Goal: Check status: Check status

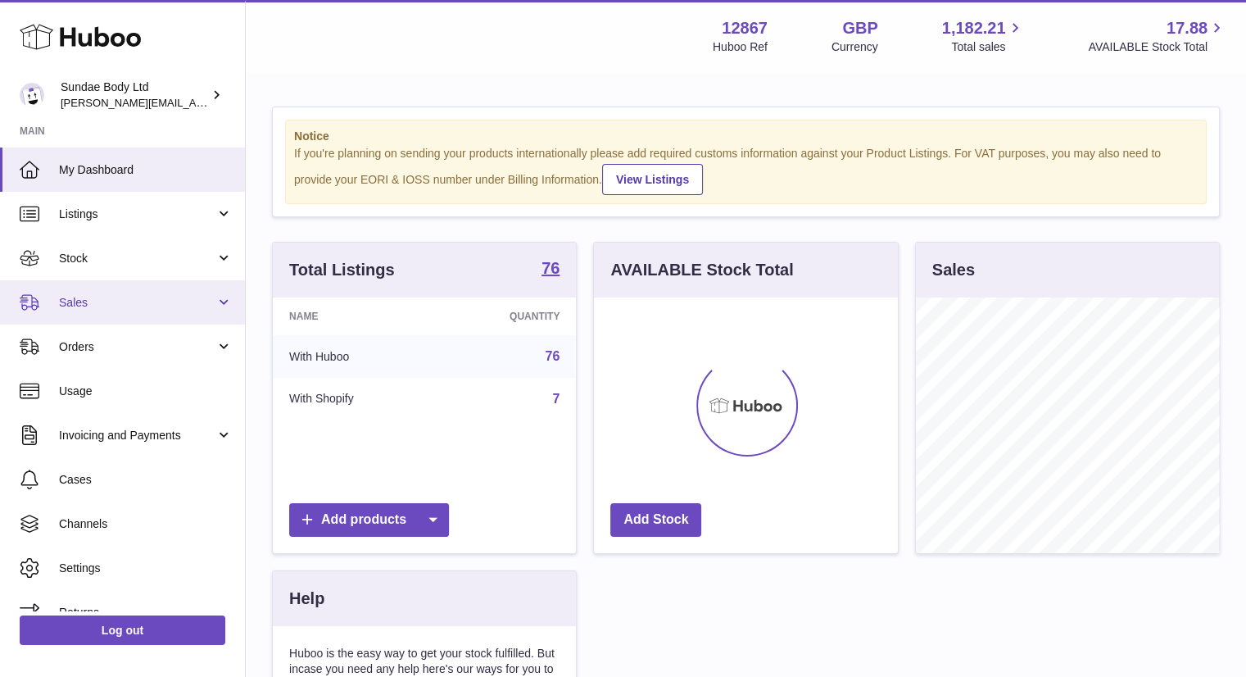
scroll to position [256, 304]
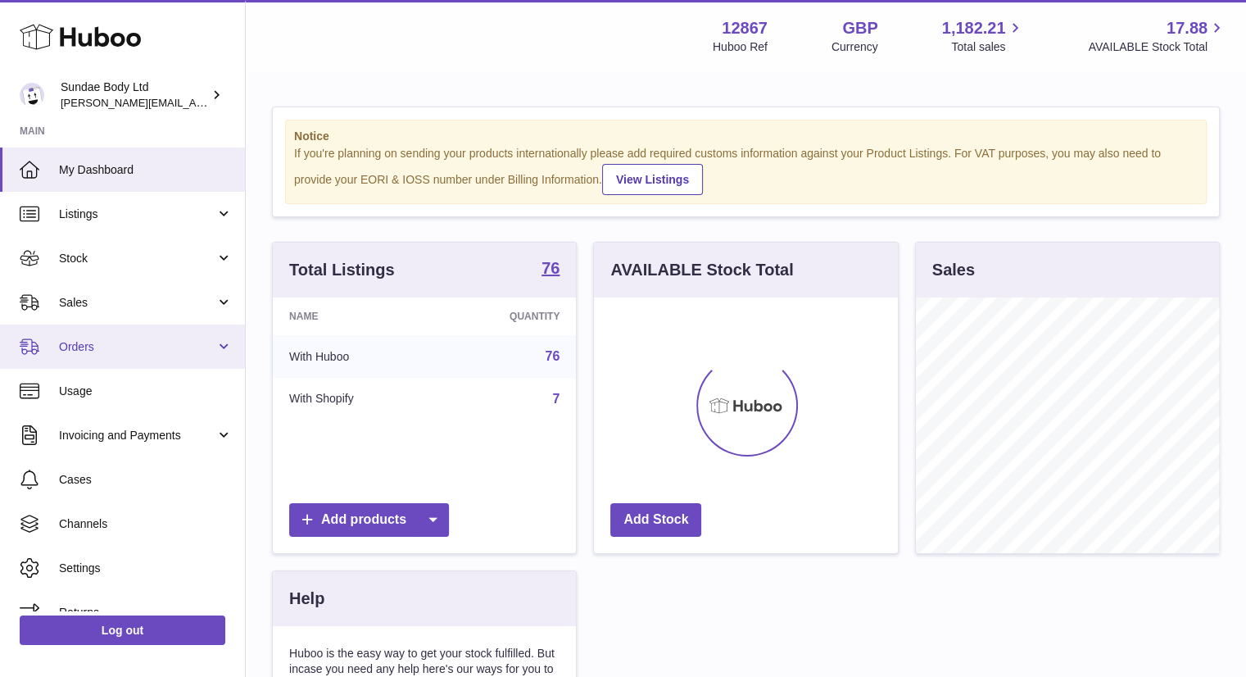
click at [80, 361] on link "Orders" at bounding box center [122, 346] width 245 height 44
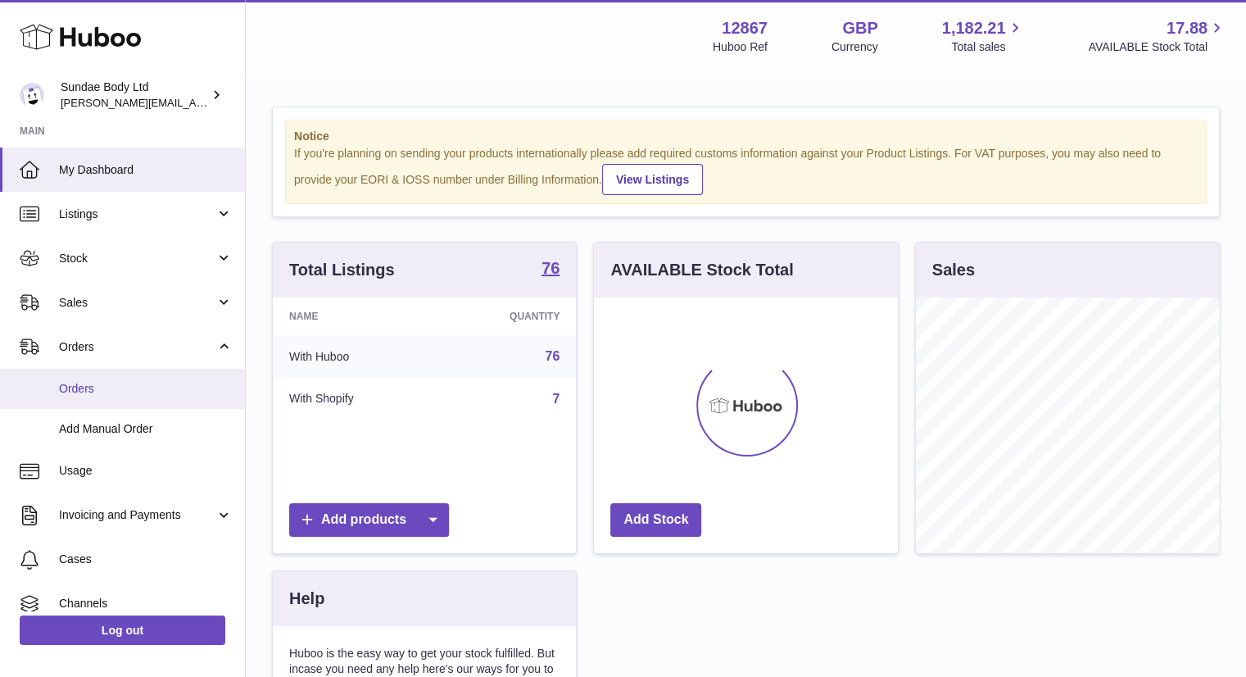
click at [114, 384] on span "Orders" at bounding box center [146, 389] width 174 height 16
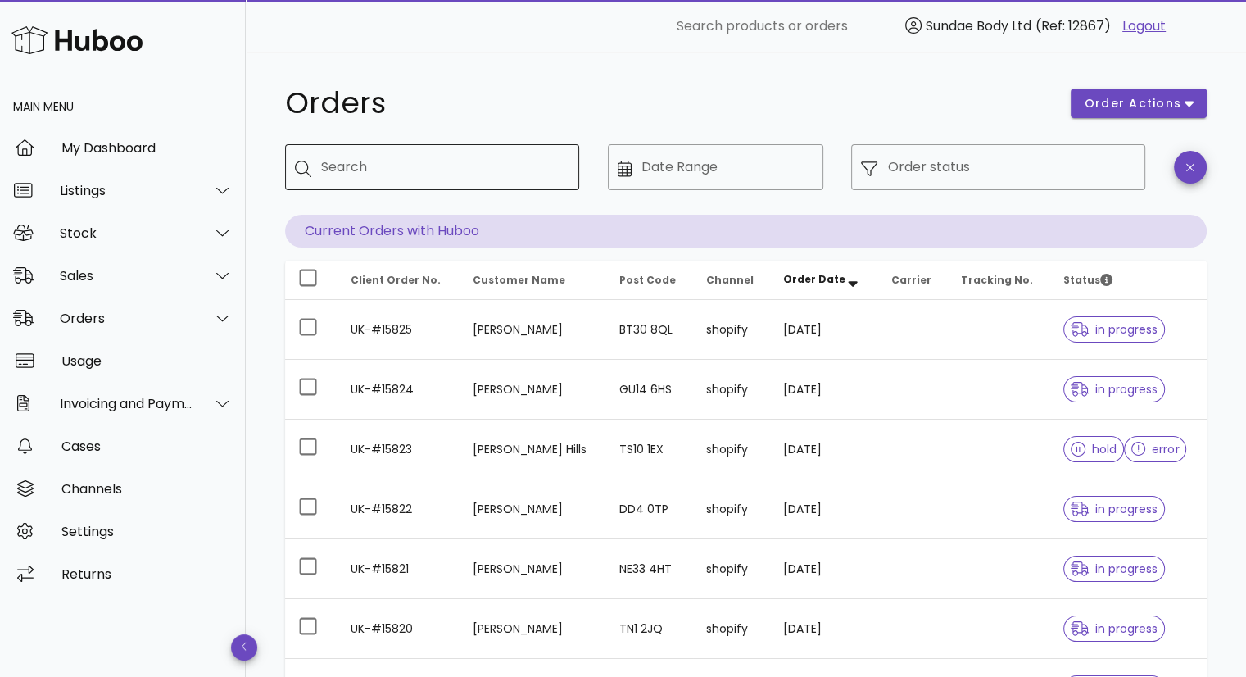
click at [439, 180] on div "Search" at bounding box center [443, 167] width 245 height 46
drag, startPoint x: 439, startPoint y: 180, endPoint x: 368, endPoint y: 168, distance: 72.3
click at [368, 168] on input "Search" at bounding box center [443, 167] width 245 height 26
paste input "**********"
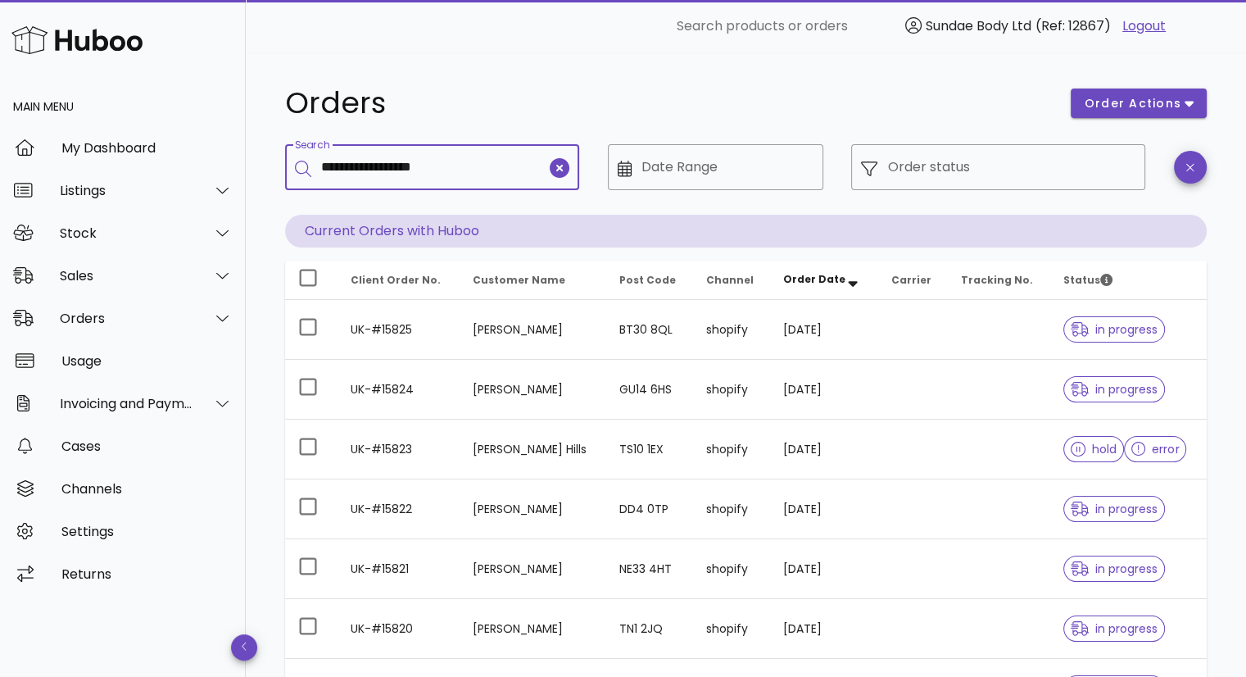
drag, startPoint x: 463, startPoint y: 168, endPoint x: 393, endPoint y: 161, distance: 69.9
click at [393, 161] on input "**********" at bounding box center [433, 167] width 225 height 26
type input "*********"
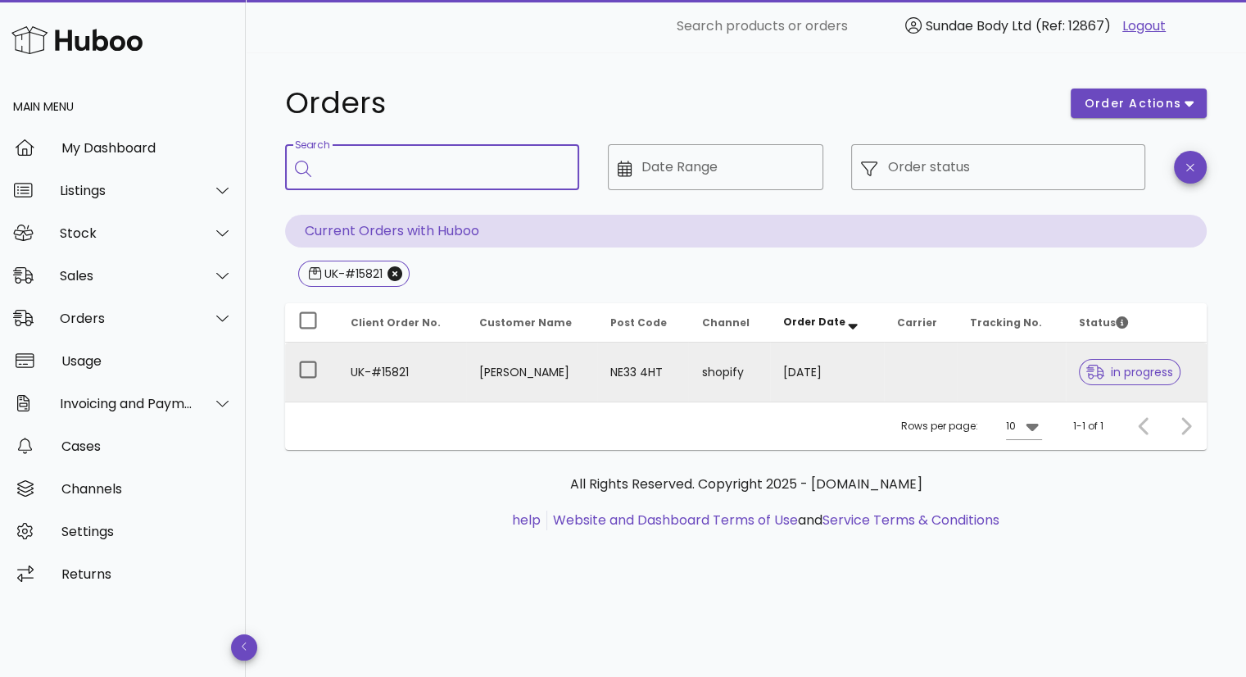
click at [547, 369] on td "[PERSON_NAME]" at bounding box center [531, 371] width 131 height 59
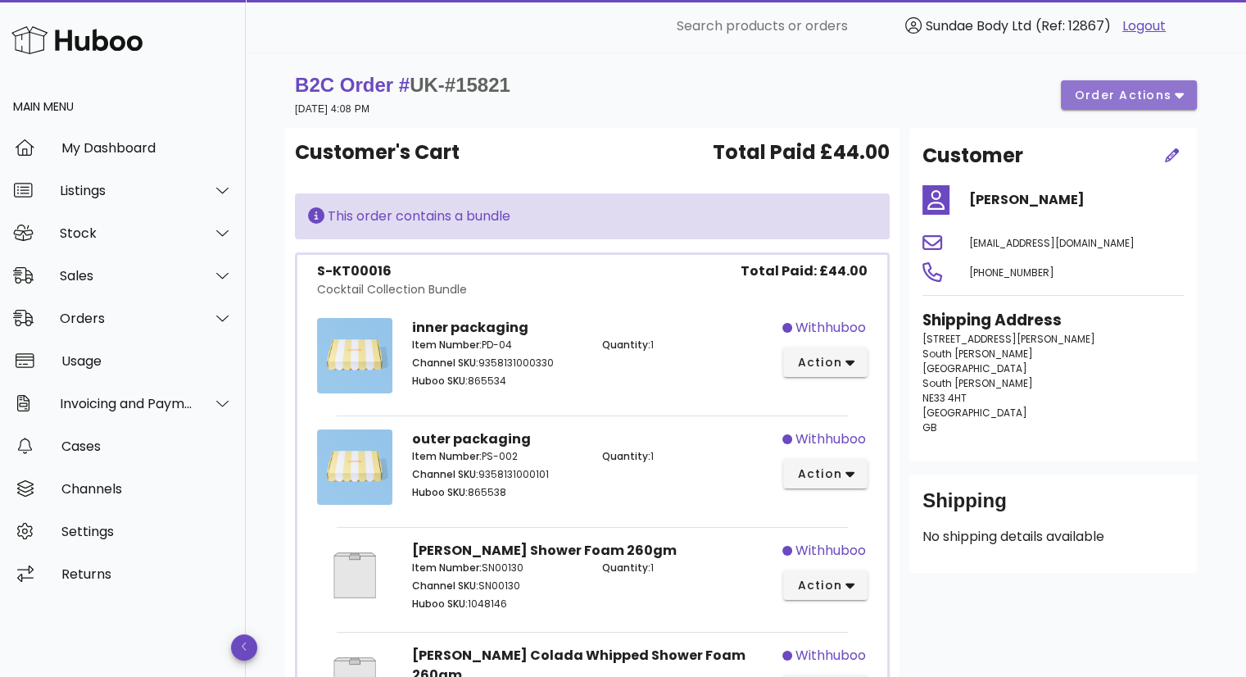
click at [1188, 94] on button "order actions" at bounding box center [1129, 94] width 136 height 29
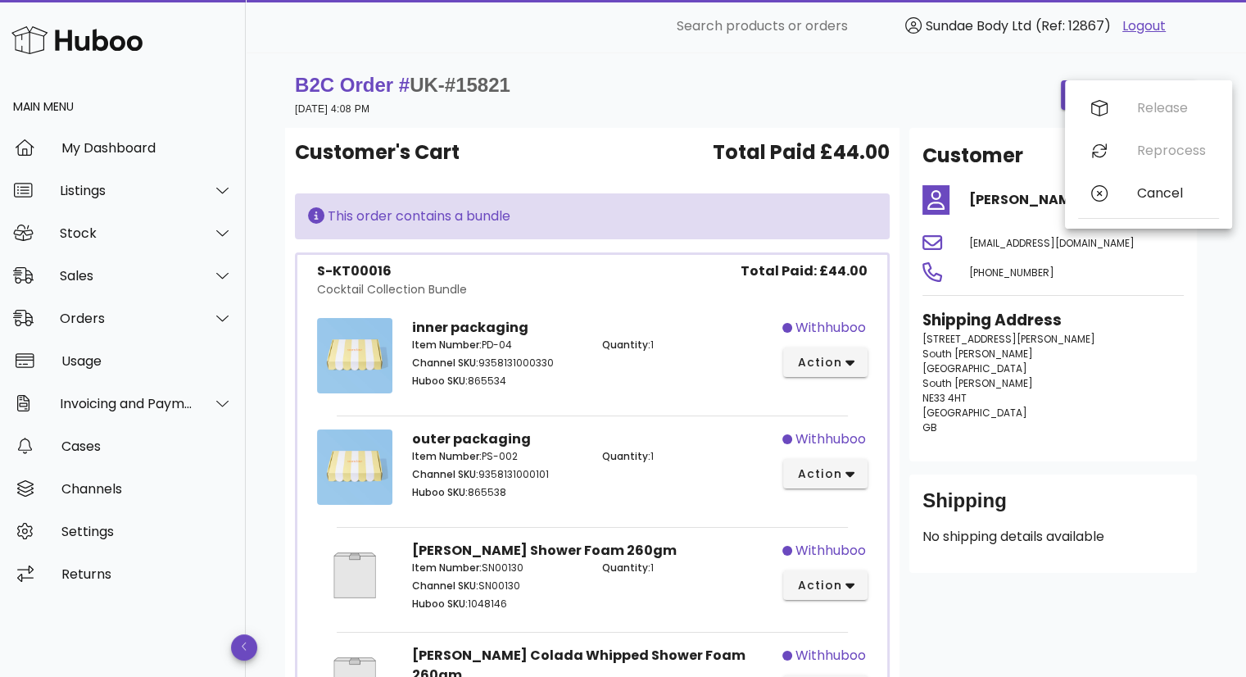
click at [1152, 361] on p "[STREET_ADDRESS][PERSON_NAME][PERSON_NAME][PERSON_NAME]" at bounding box center [1052, 383] width 261 height 103
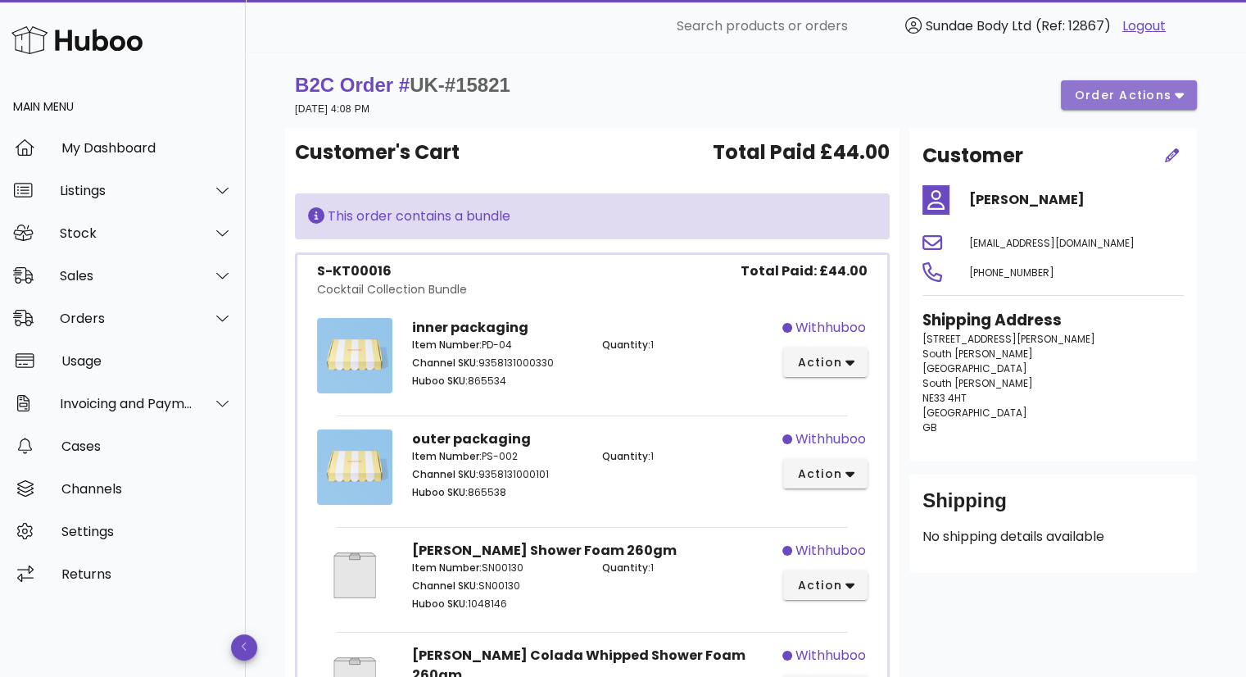
click at [1177, 92] on icon "button" at bounding box center [1179, 95] width 9 height 15
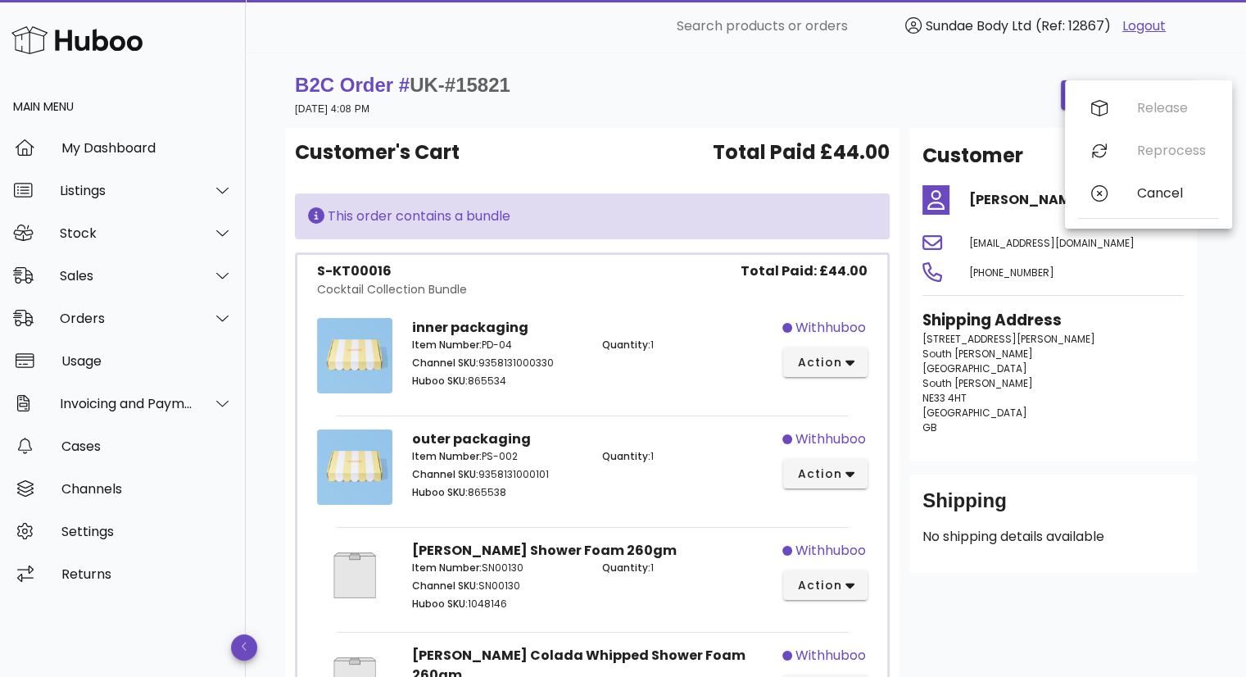
click at [1165, 96] on div "Release Reprocess Cancel" at bounding box center [1148, 154] width 141 height 135
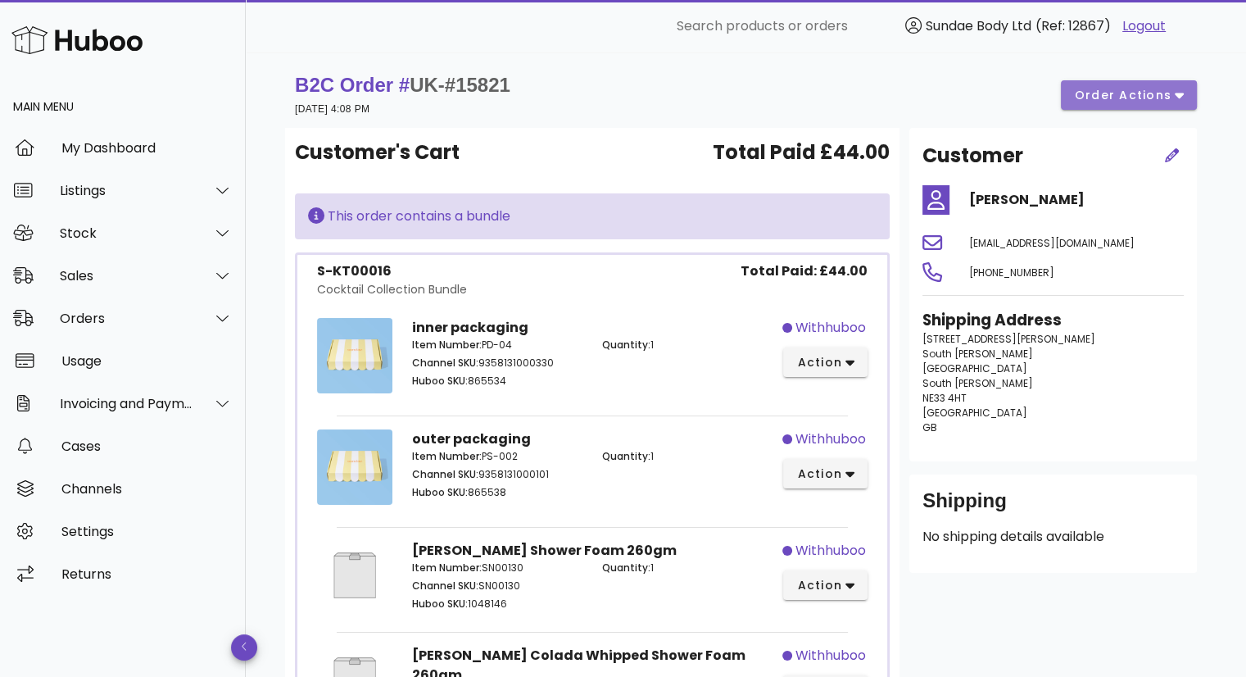
click at [1156, 88] on span "order actions" at bounding box center [1123, 95] width 98 height 17
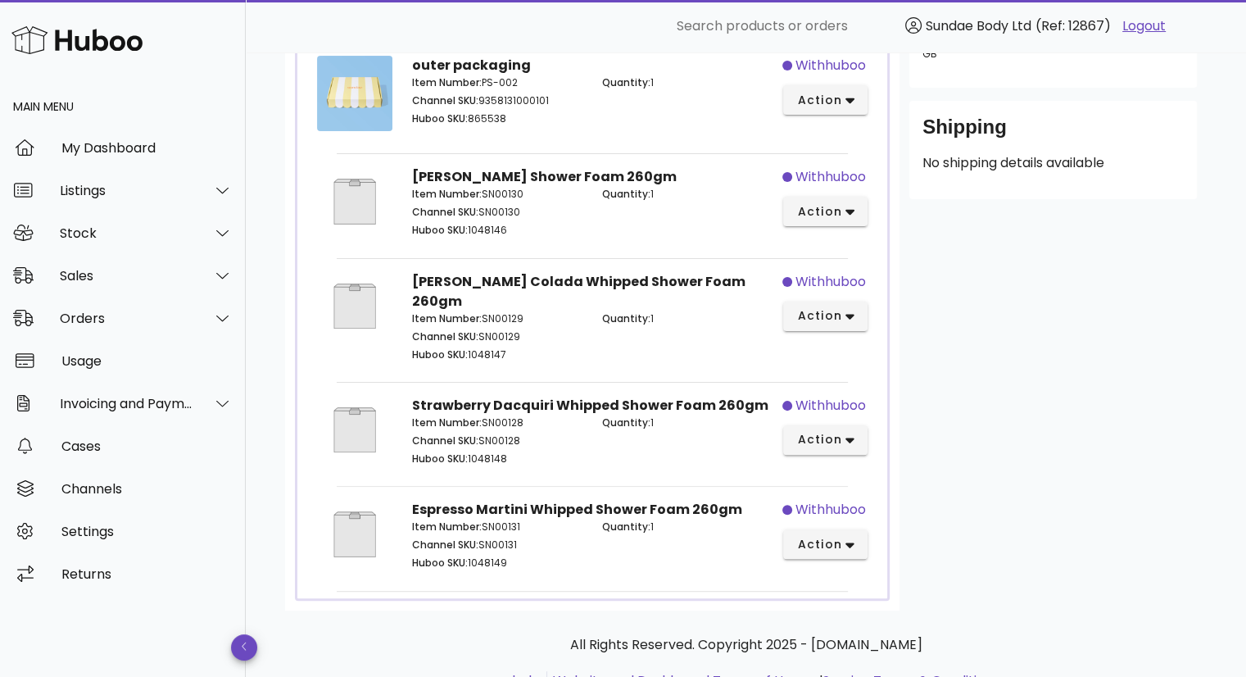
scroll to position [416, 0]
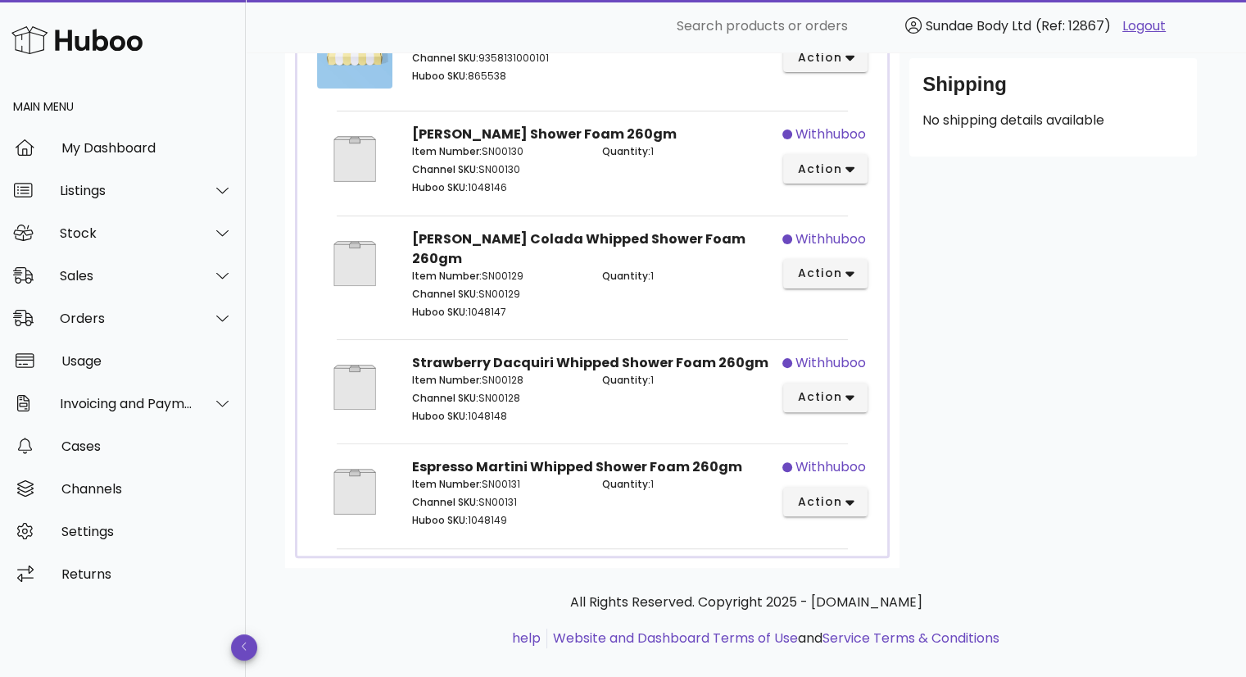
drag, startPoint x: 854, startPoint y: 501, endPoint x: 854, endPoint y: 490, distance: 11.5
click at [854, 499] on div "withhuboo action" at bounding box center [829, 494] width 95 height 94
click at [854, 490] on button "action" at bounding box center [825, 501] width 84 height 29
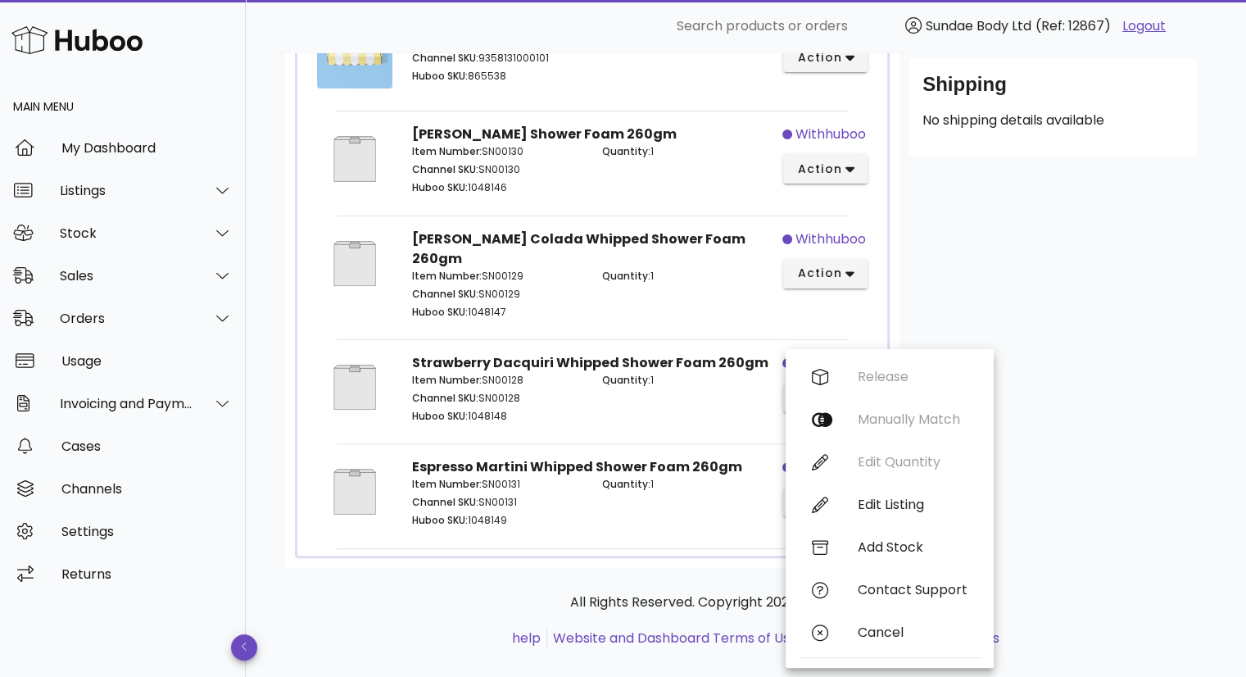
click at [1022, 419] on div "Customer [PERSON_NAME] [EMAIL_ADDRESS][DOMAIN_NAME] [PHONE_NUMBER] Shipping Add…" at bounding box center [1052, 140] width 307 height 856
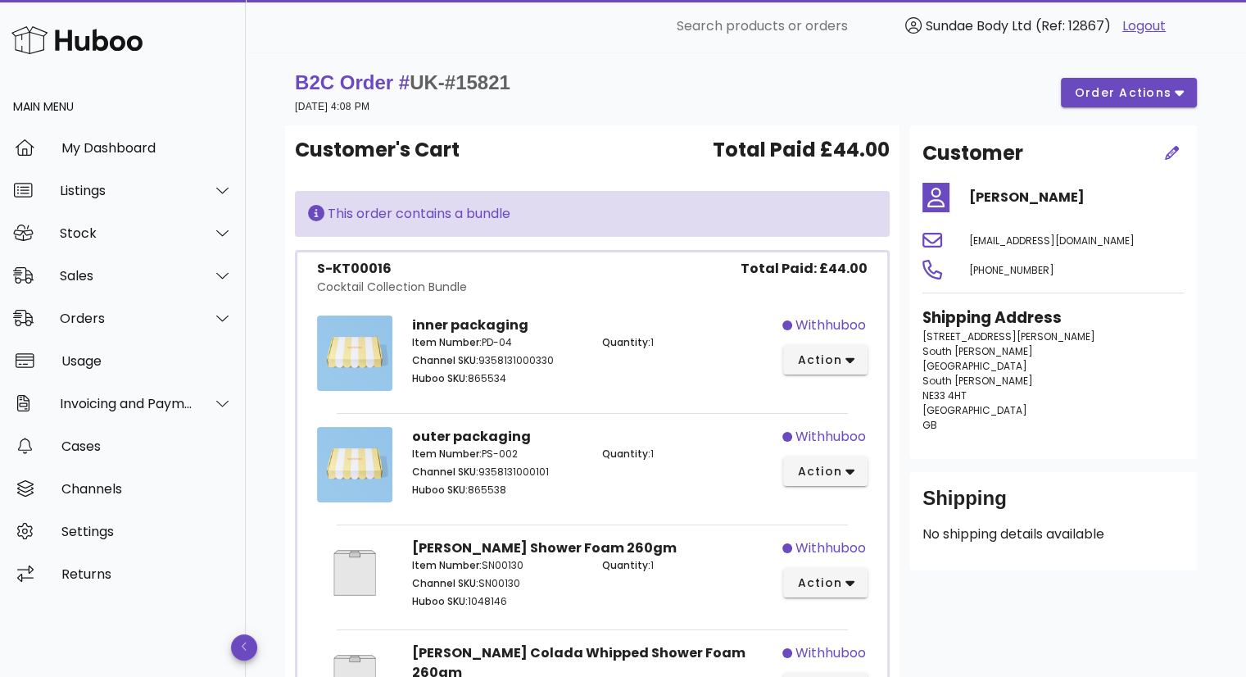
scroll to position [0, 0]
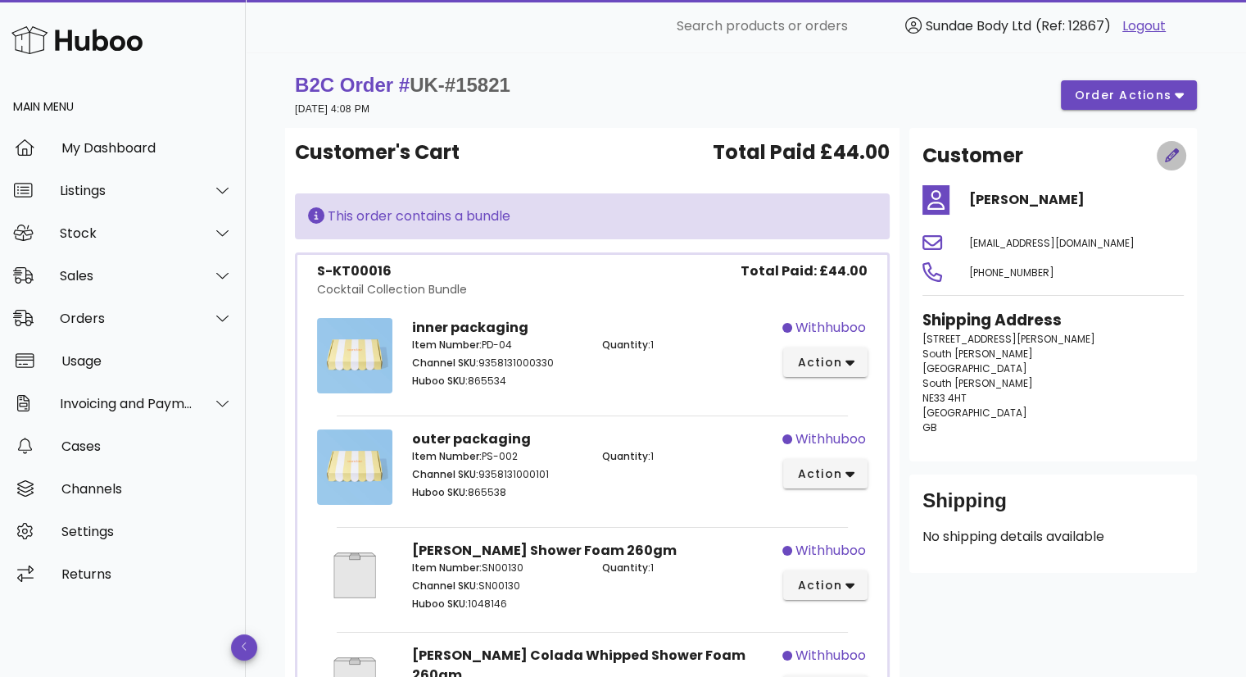
click at [1176, 149] on icon "button" at bounding box center [1172, 155] width 14 height 14
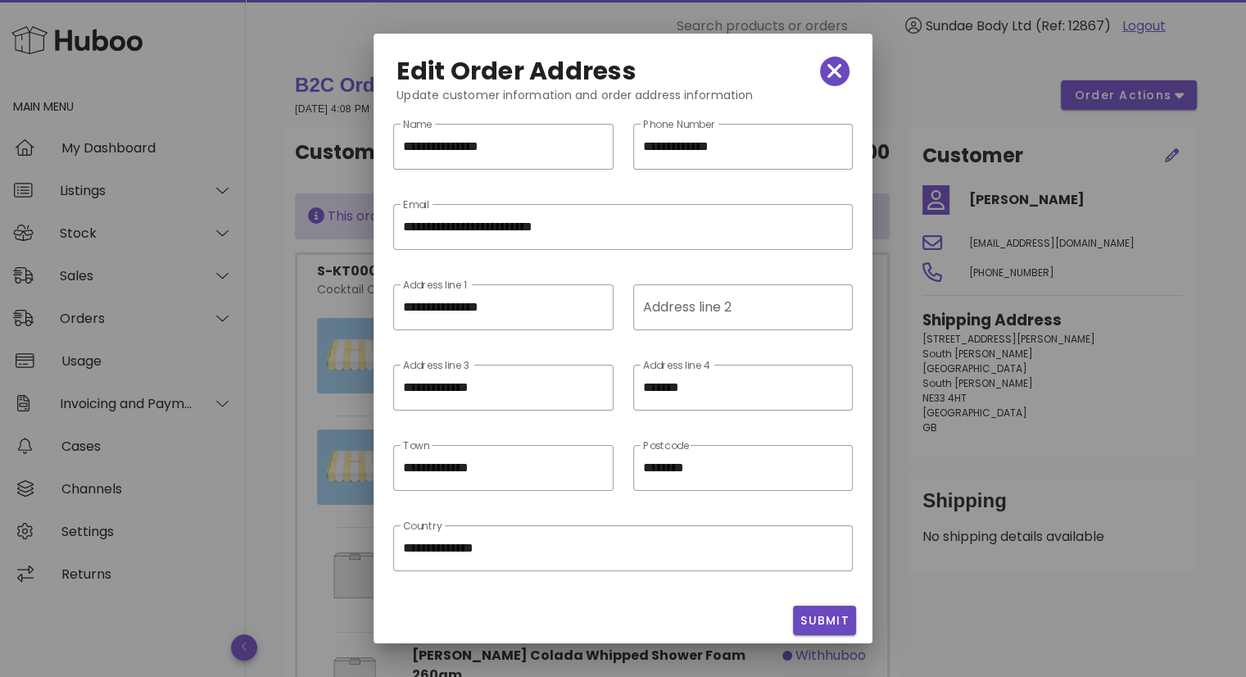
click at [1135, 295] on div at bounding box center [623, 338] width 1246 height 677
click at [827, 76] on icon "button" at bounding box center [834, 72] width 15 height 15
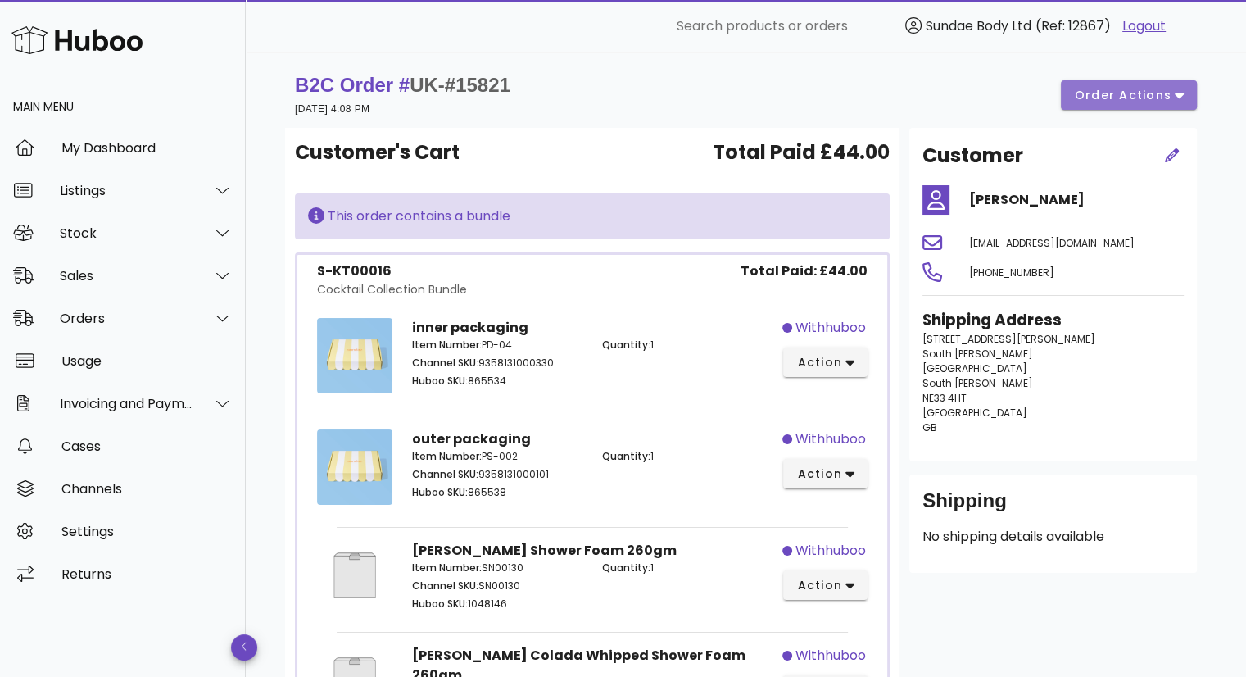
click at [1186, 95] on button "order actions" at bounding box center [1129, 94] width 136 height 29
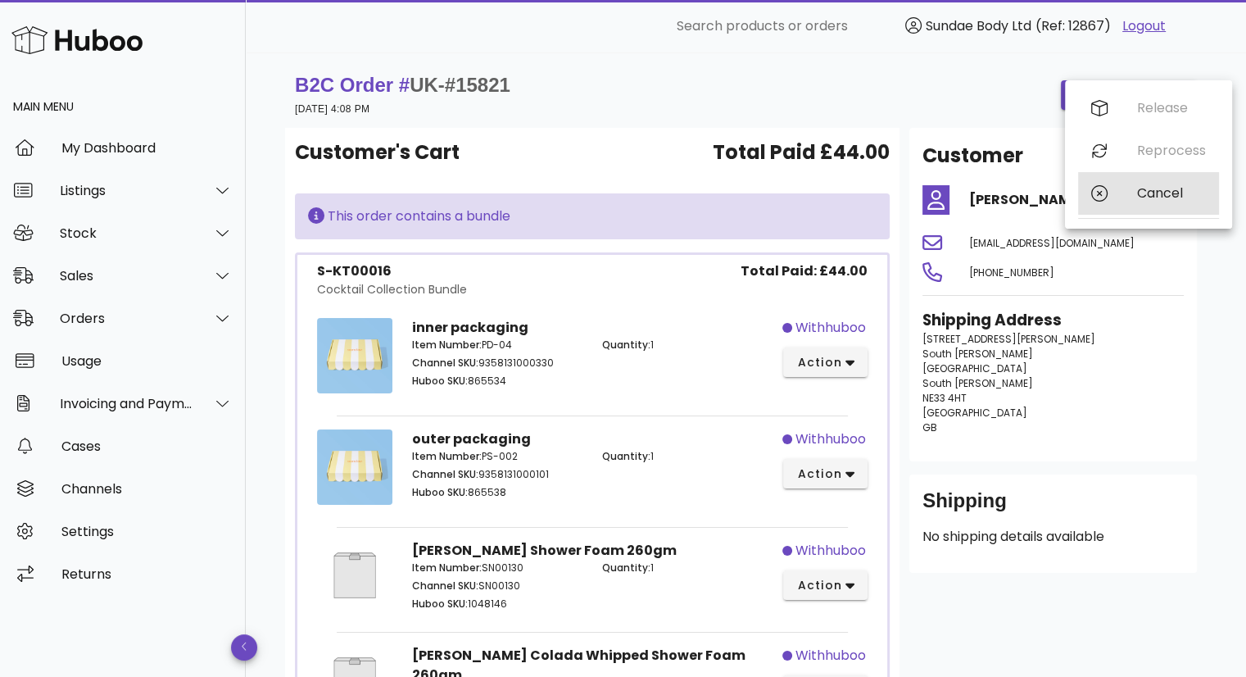
click at [1167, 192] on div "Cancel" at bounding box center [1171, 193] width 69 height 16
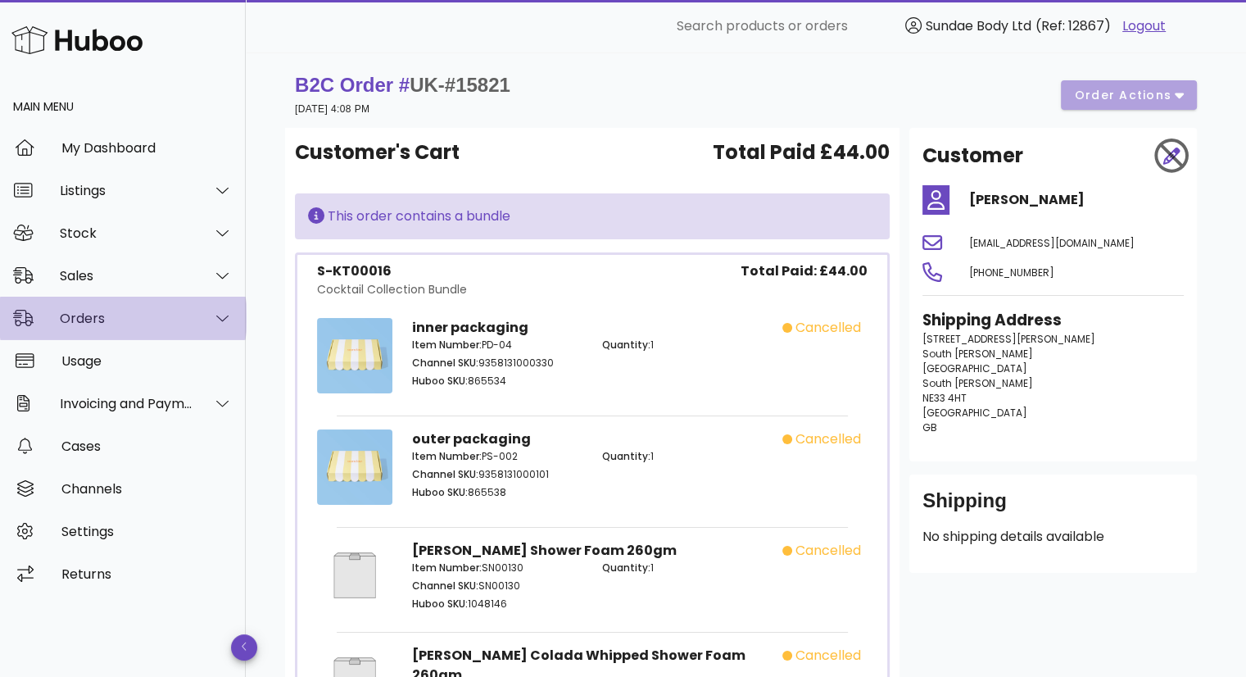
click at [108, 323] on div "Orders" at bounding box center [127, 318] width 134 height 16
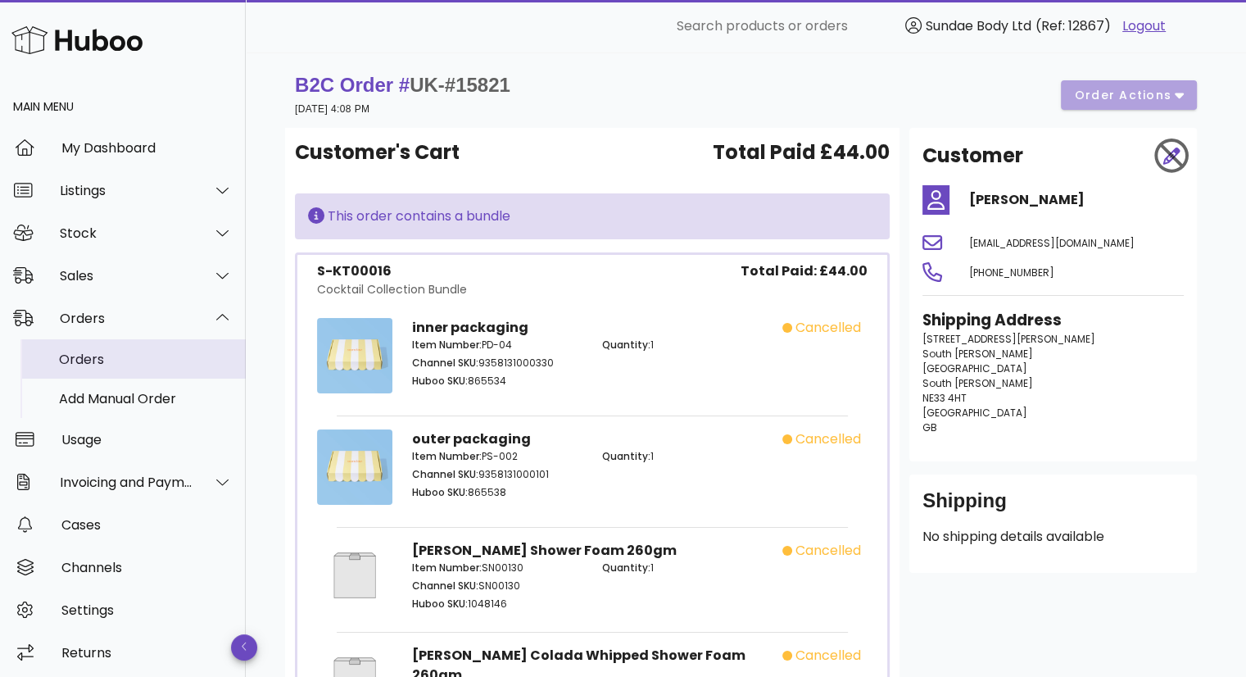
click at [84, 363] on div "Orders" at bounding box center [146, 359] width 174 height 16
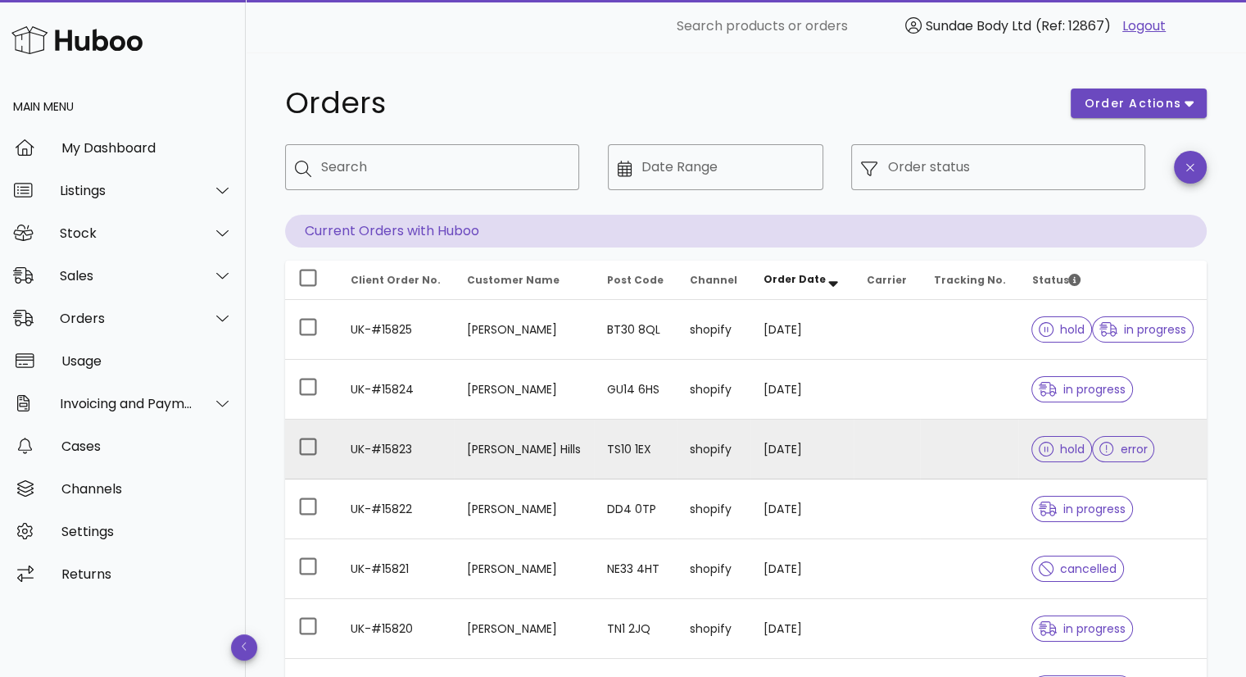
click at [557, 458] on td "[PERSON_NAME] Hills" at bounding box center [524, 449] width 140 height 60
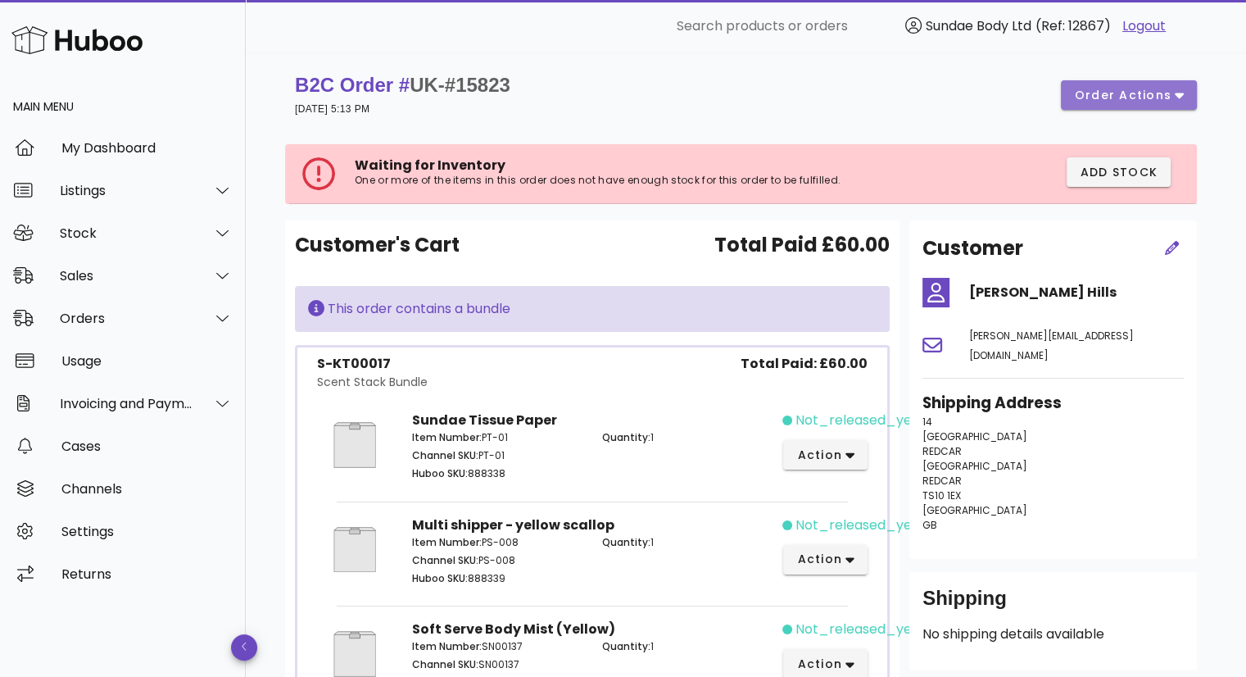
click at [1190, 88] on button "order actions" at bounding box center [1129, 94] width 136 height 29
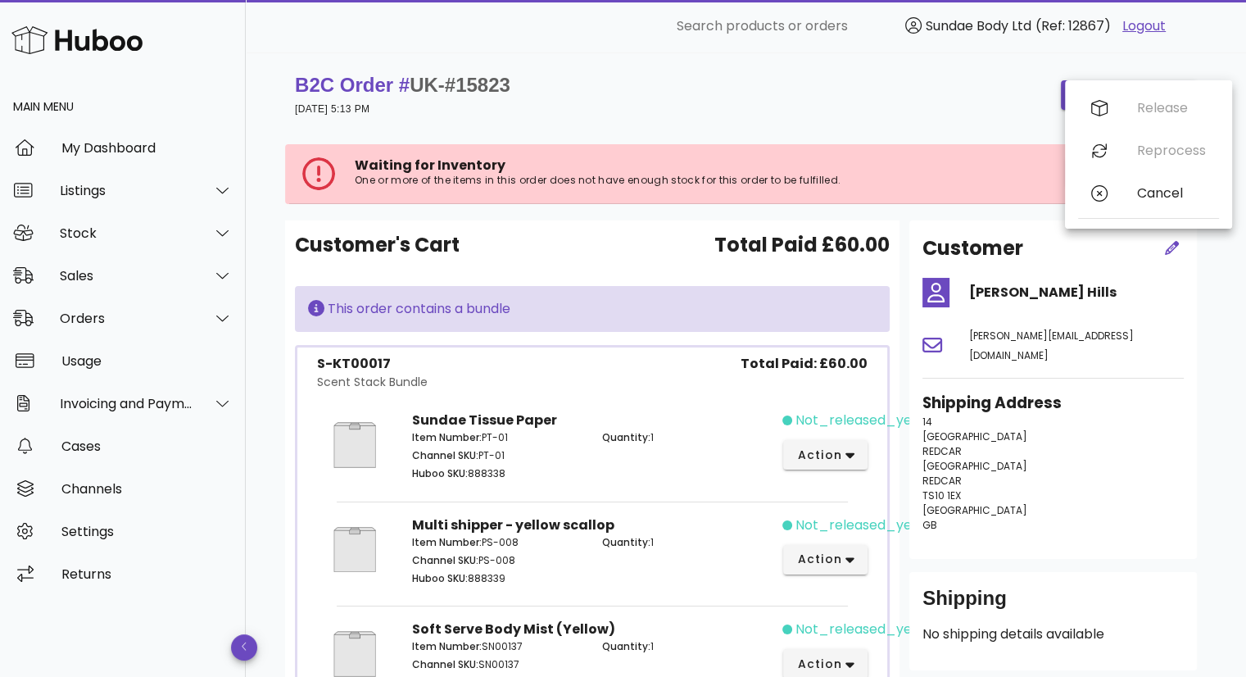
click at [621, 101] on div "B2C Order # UK-#15823 28 September 2025 at 5:13 PM order actions" at bounding box center [746, 95] width 902 height 46
